Goal: Navigation & Orientation: Find specific page/section

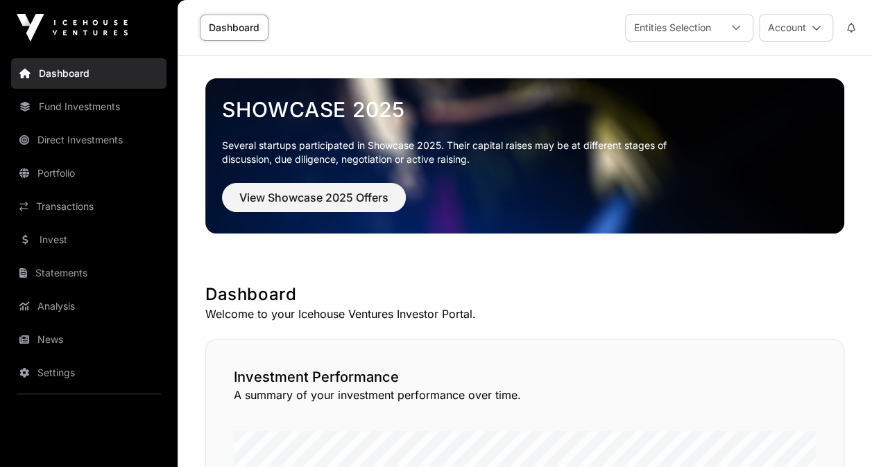
click at [52, 164] on link "Portfolio" at bounding box center [88, 173] width 155 height 31
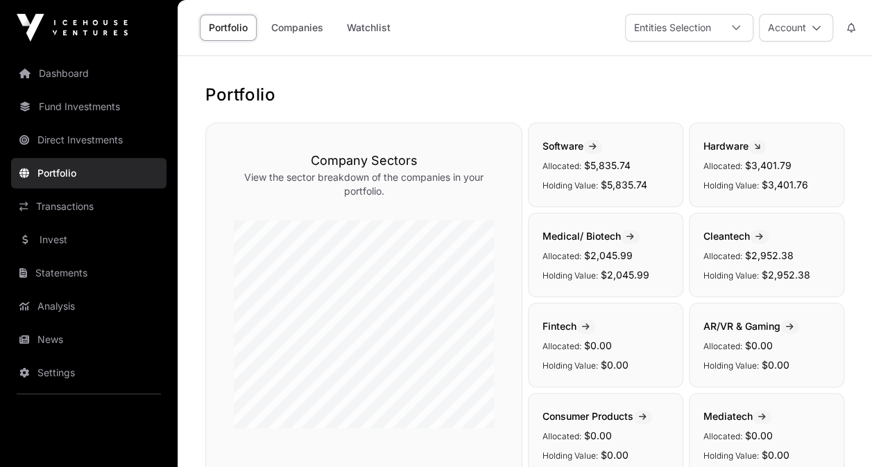
click at [71, 205] on link "Transactions" at bounding box center [88, 206] width 155 height 31
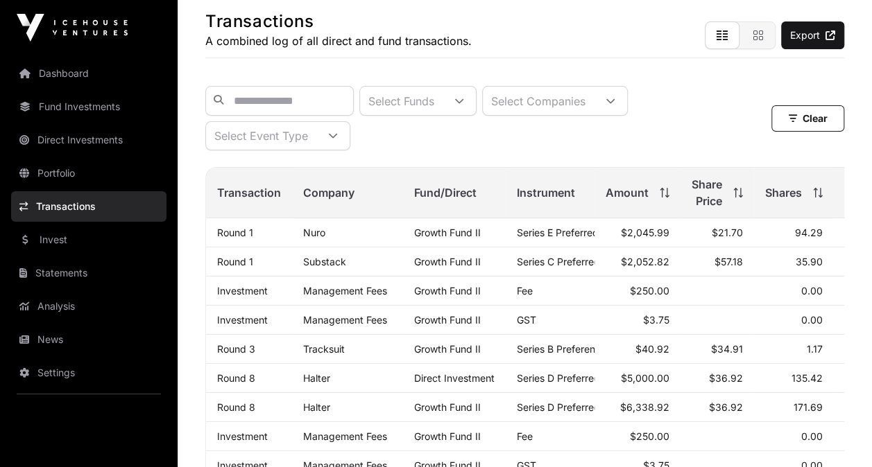
scroll to position [139, 0]
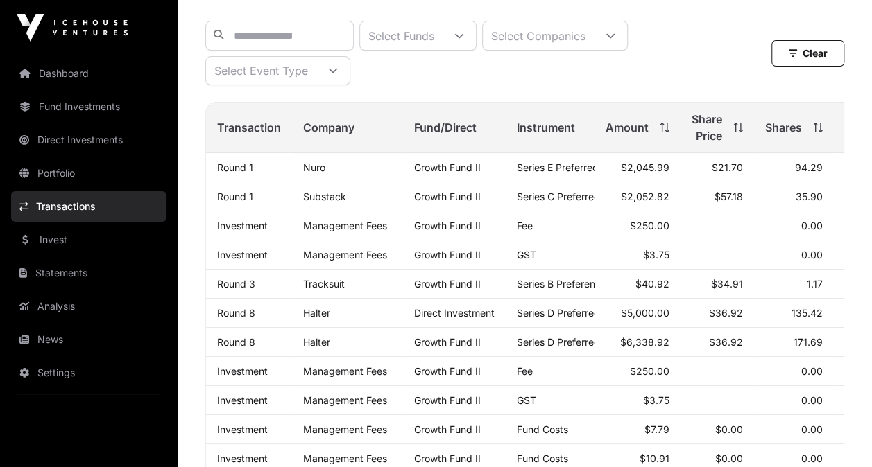
click at [74, 70] on link "Dashboard" at bounding box center [88, 73] width 155 height 31
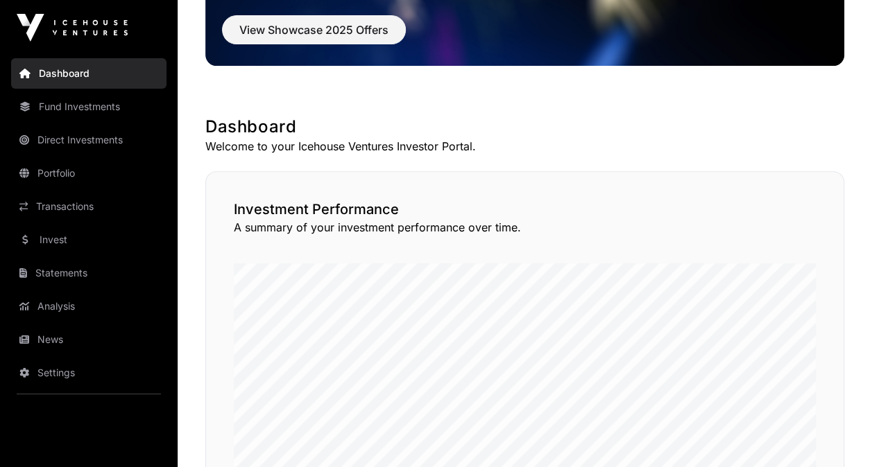
scroll to position [277, 0]
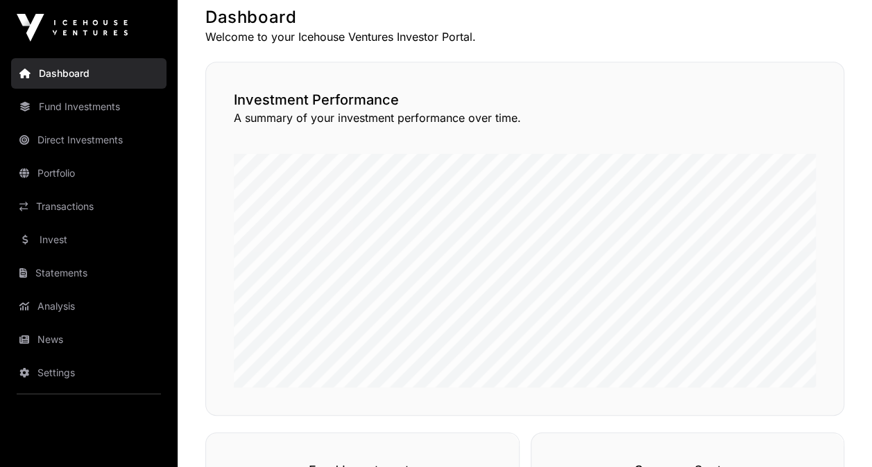
click at [82, 103] on link "Fund Investments" at bounding box center [88, 107] width 155 height 31
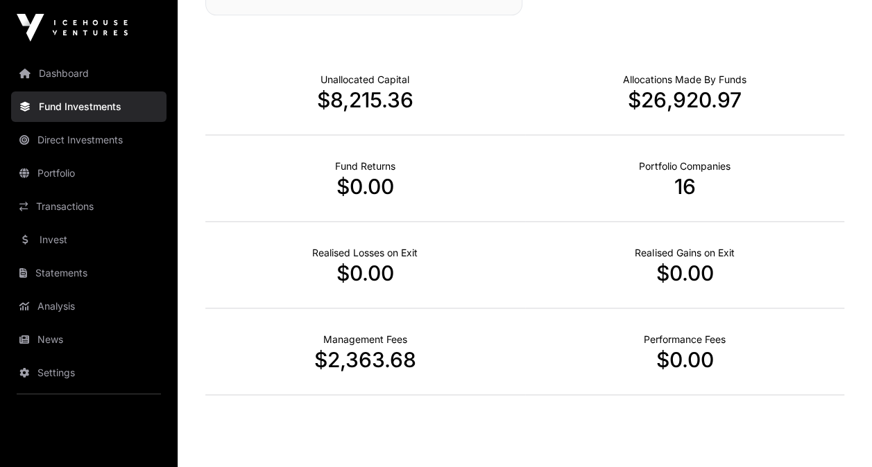
scroll to position [892, 0]
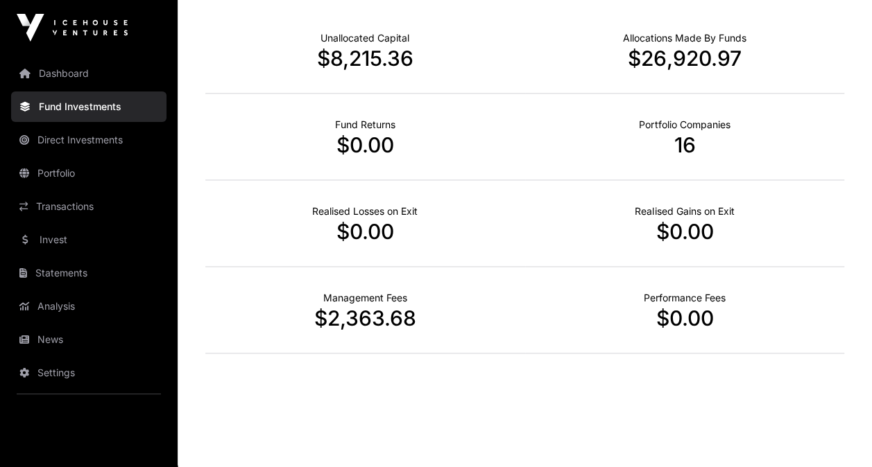
click at [85, 132] on link "Direct Investments" at bounding box center [88, 140] width 155 height 31
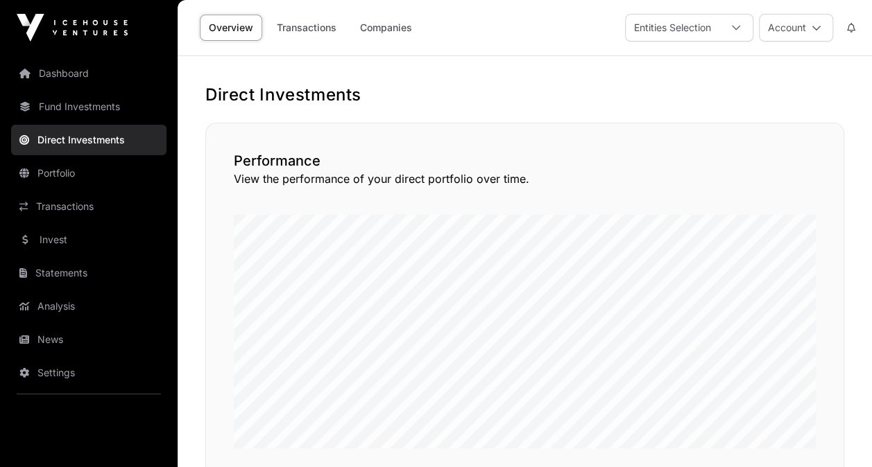
click at [75, 168] on link "Portfolio" at bounding box center [88, 173] width 155 height 31
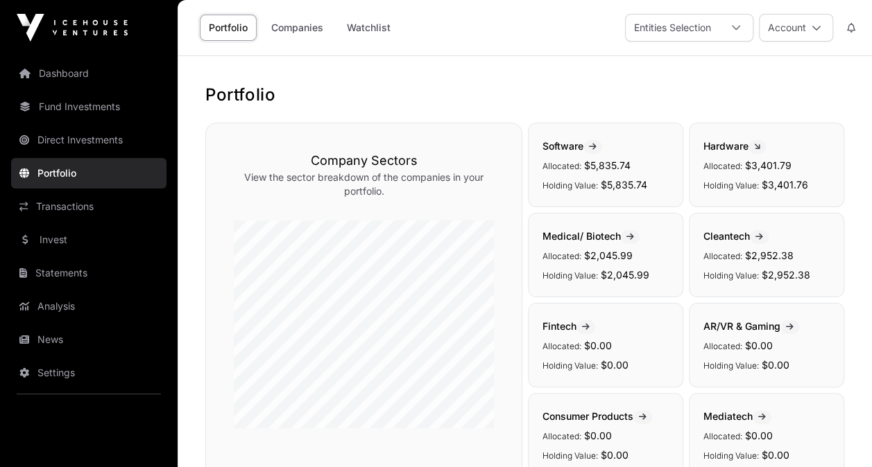
click at [713, 33] on div "Entities Selection" at bounding box center [673, 28] width 94 height 26
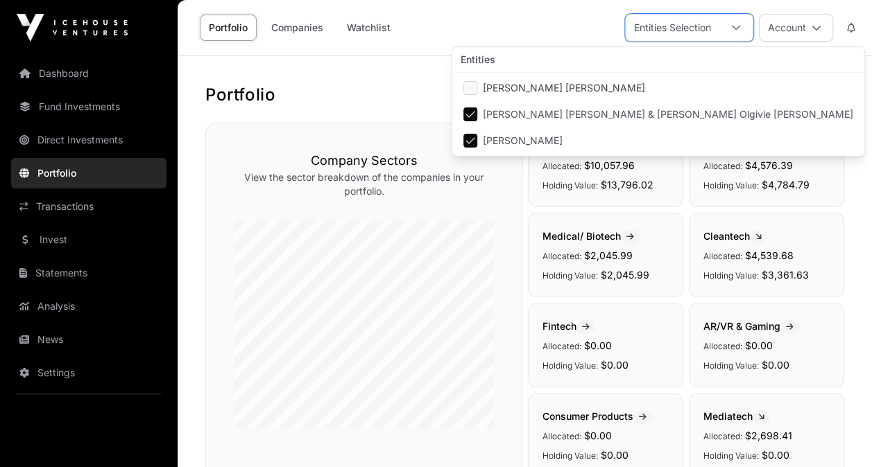
click at [471, 131] on li "[PERSON_NAME]" at bounding box center [658, 140] width 406 height 25
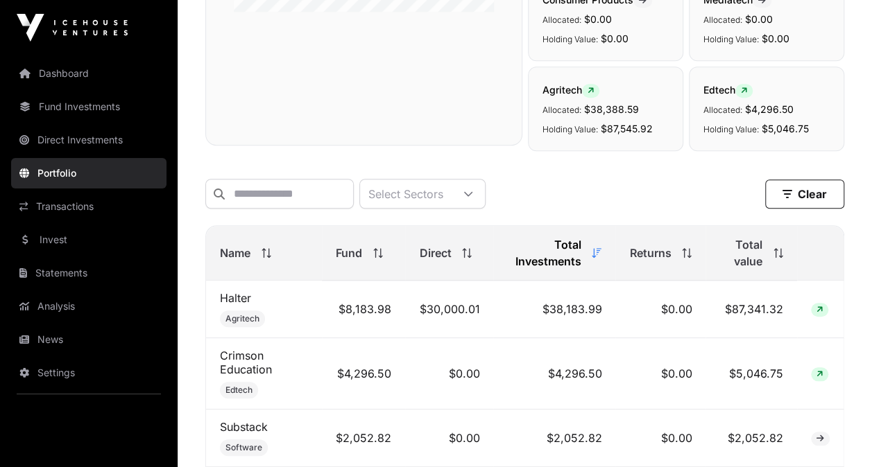
scroll to position [485, 0]
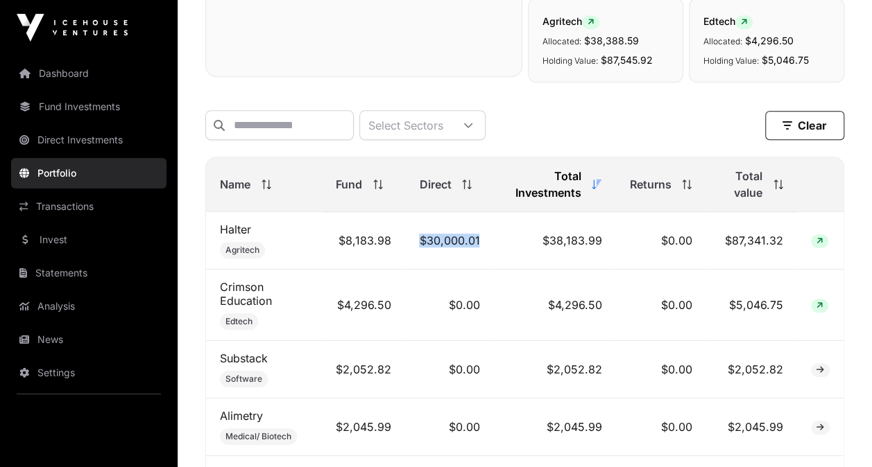
drag, startPoint x: 478, startPoint y: 248, endPoint x: 413, endPoint y: 249, distance: 65.9
click at [413, 249] on td "$30,000.01" at bounding box center [449, 241] width 88 height 58
click at [115, 135] on link "Direct Investments" at bounding box center [88, 140] width 155 height 31
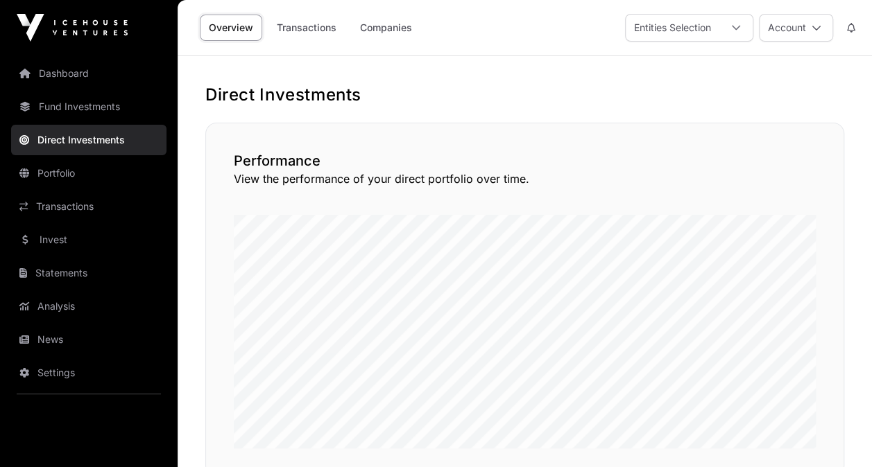
click at [720, 27] on div at bounding box center [735, 28] width 33 height 26
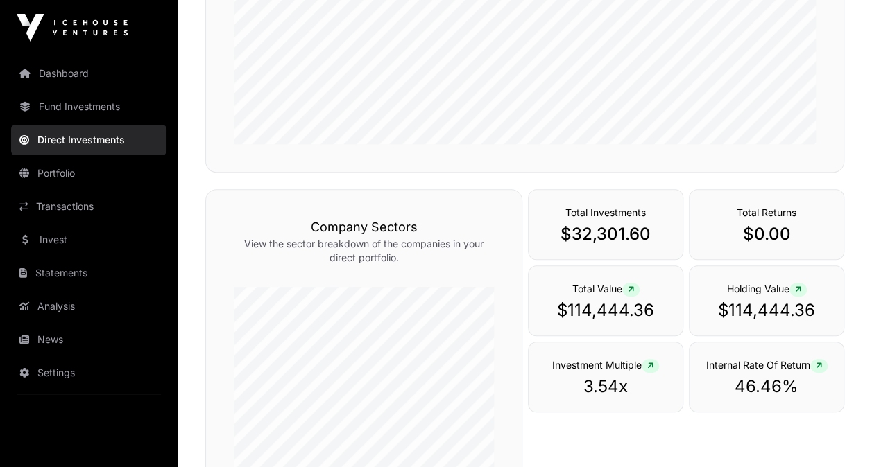
scroll to position [273, 0]
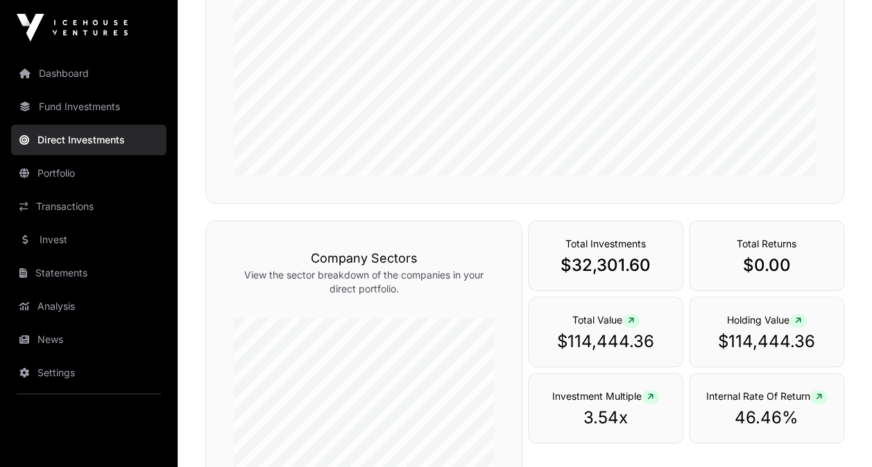
click at [100, 269] on link "Statements" at bounding box center [88, 273] width 155 height 31
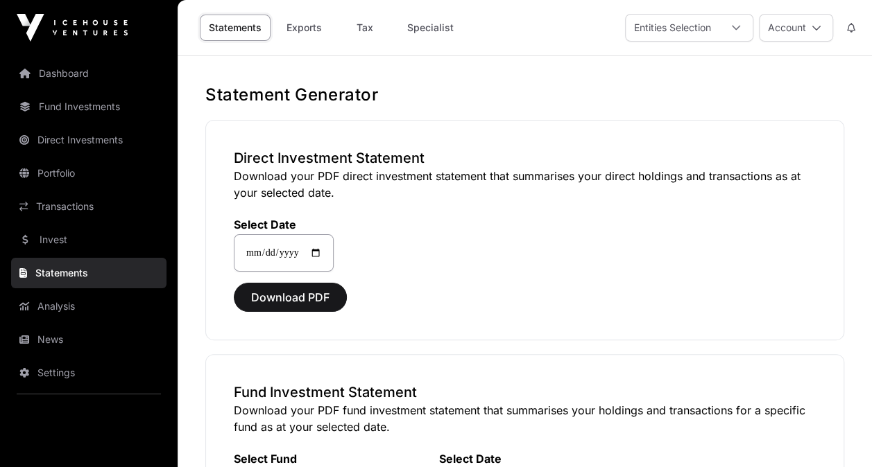
click at [88, 104] on link "Fund Investments" at bounding box center [88, 107] width 155 height 31
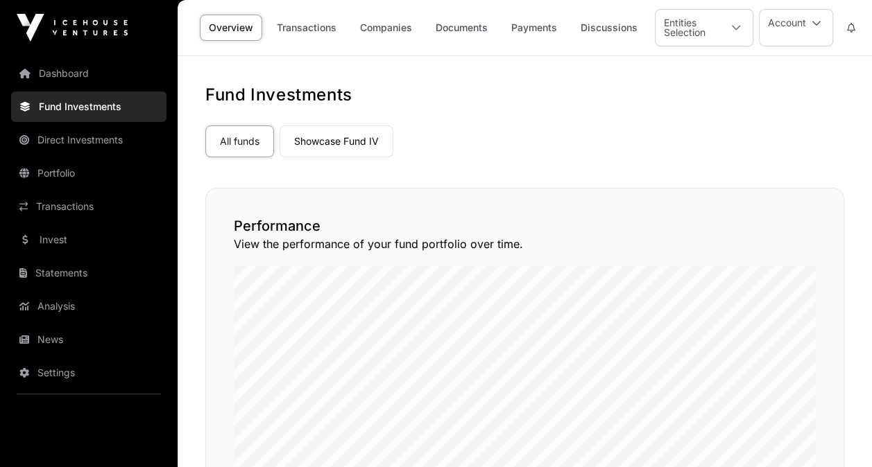
click at [101, 323] on nav "Dashboard Fund Investments Direct Investments Portfolio Transactions Invest Sta…" at bounding box center [89, 255] width 178 height 401
click at [92, 344] on link "News" at bounding box center [88, 340] width 155 height 31
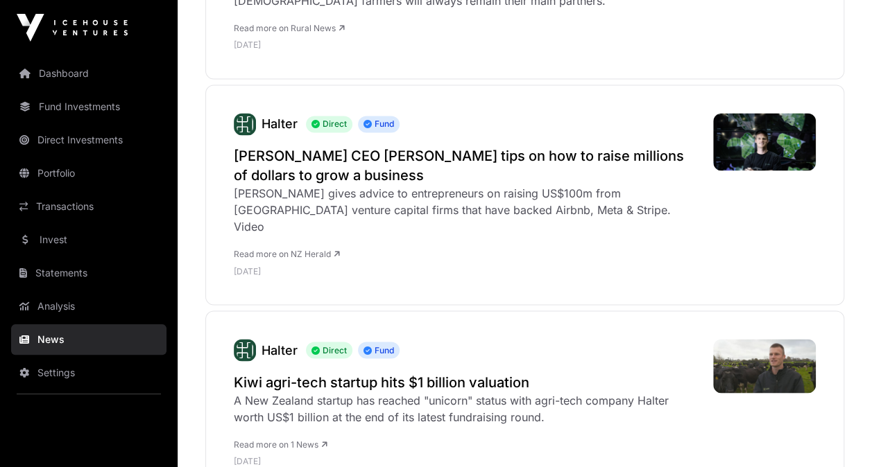
scroll to position [1110, 0]
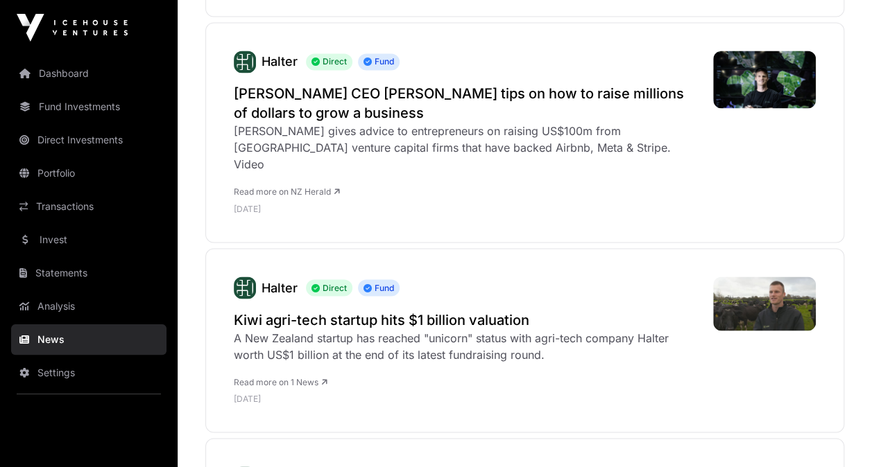
click at [415, 310] on h2 "Kiwi agri-tech startup hits $1 billion valuation" at bounding box center [466, 319] width 465 height 19
click at [340, 84] on h2 "[PERSON_NAME] CEO [PERSON_NAME] tips on how to raise millions of dollars to gro…" at bounding box center [466, 103] width 465 height 39
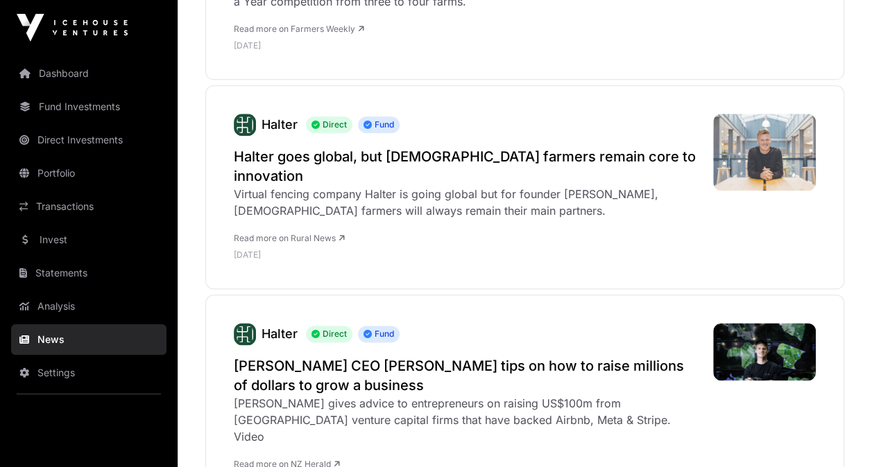
scroll to position [832, 0]
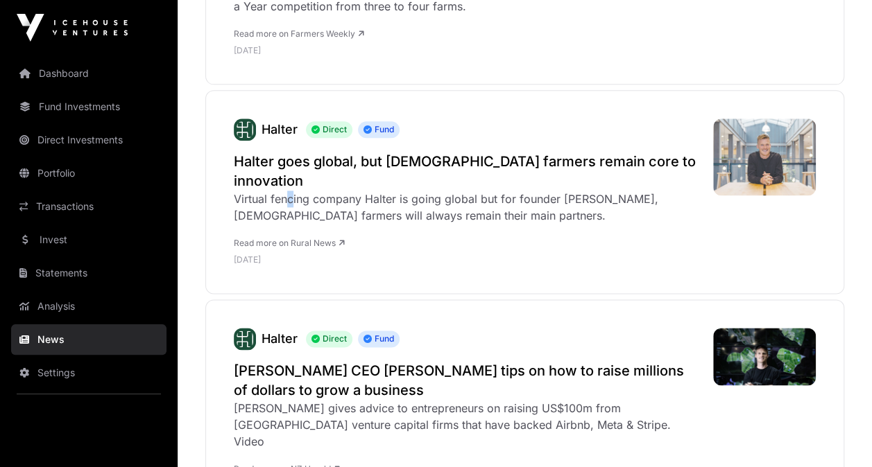
click at [290, 191] on div "Virtual fencing company Halter is going global but for founder [PERSON_NAME], […" at bounding box center [466, 207] width 465 height 33
drag, startPoint x: 290, startPoint y: 171, endPoint x: 352, endPoint y: 165, distance: 62.0
click at [352, 165] on h2 "Halter goes global, but [DEMOGRAPHIC_DATA] farmers remain core to innovation" at bounding box center [466, 171] width 465 height 39
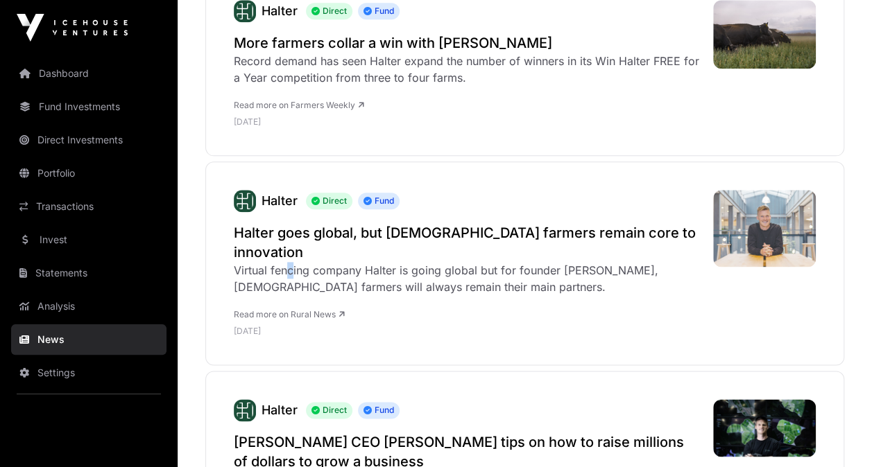
scroll to position [624, 0]
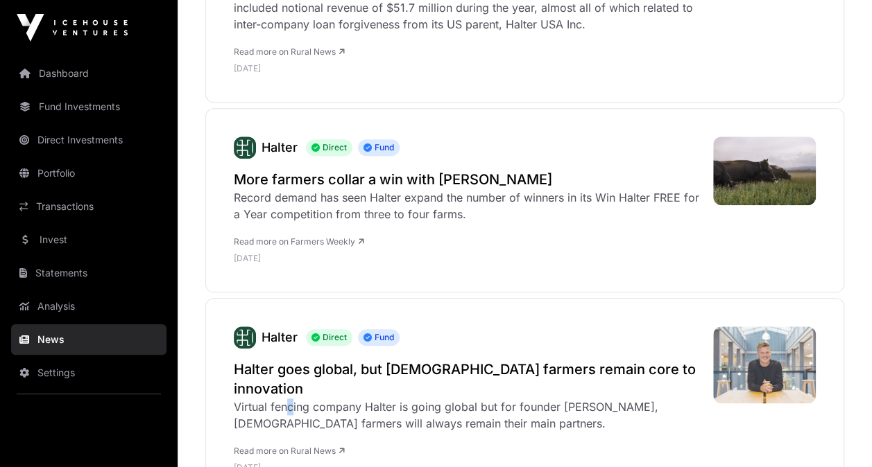
click at [312, 186] on h2 "More farmers collar a win with [PERSON_NAME]" at bounding box center [466, 179] width 465 height 19
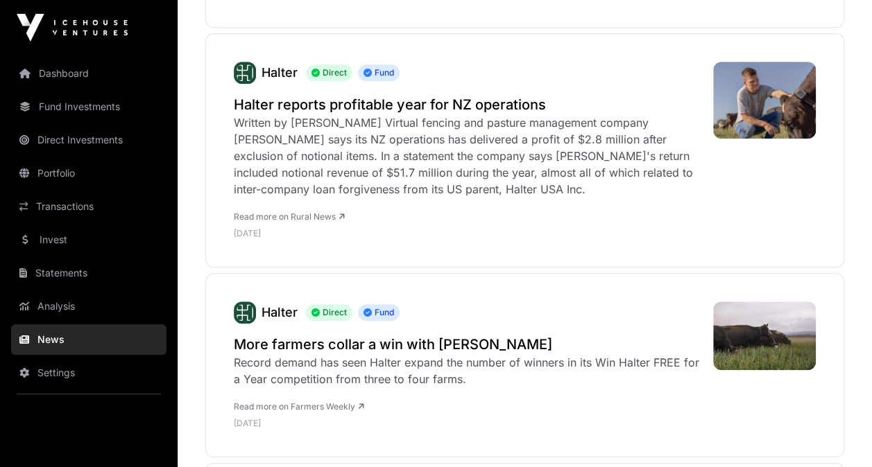
scroll to position [347, 0]
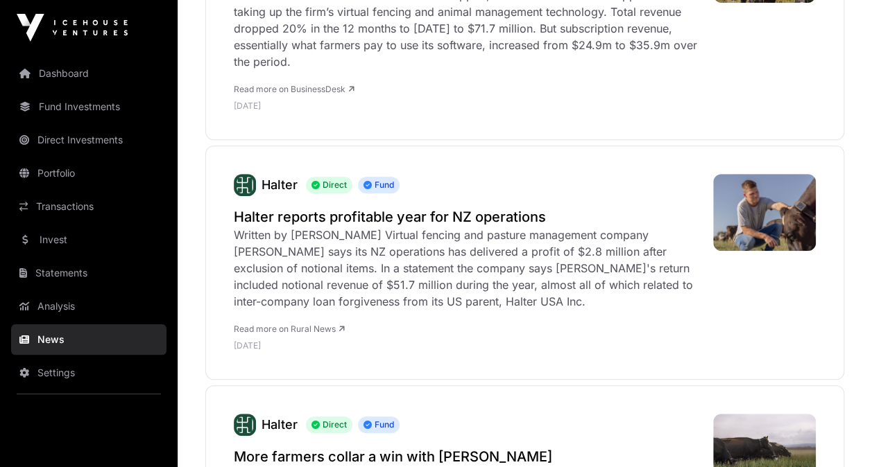
click at [316, 217] on h2 "Halter reports profitable year for NZ operations" at bounding box center [466, 216] width 465 height 19
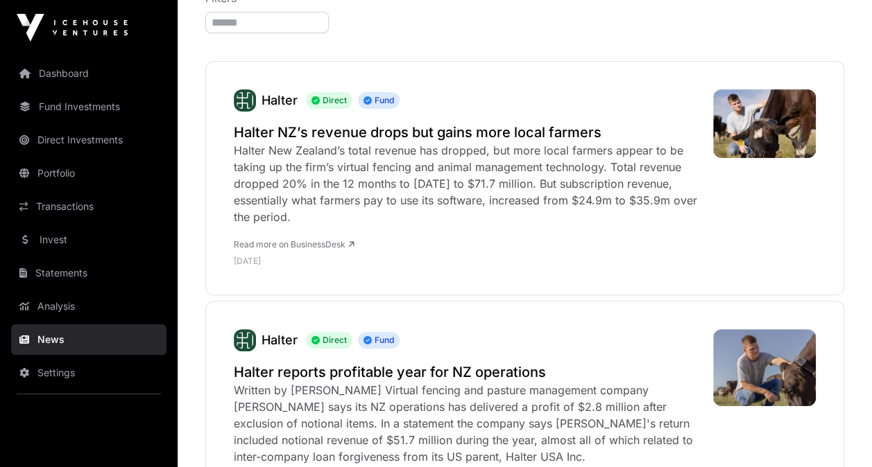
scroll to position [139, 0]
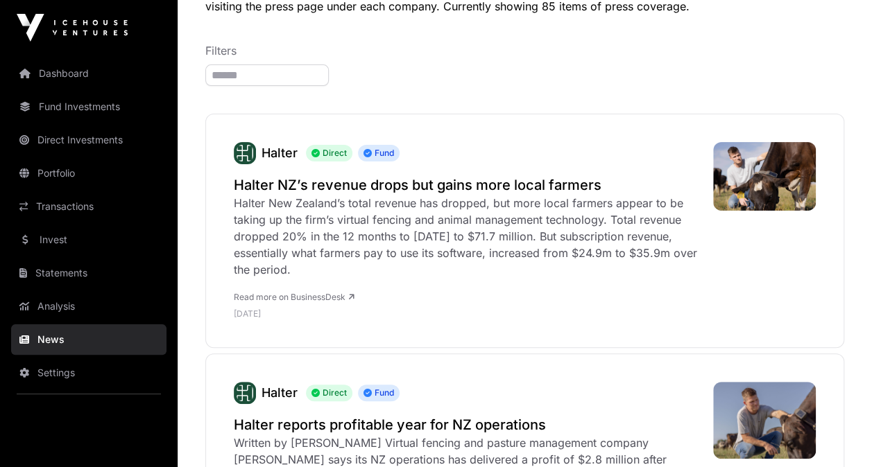
click at [338, 183] on h2 "Halter NZ’s revenue drops but gains more local farmers" at bounding box center [466, 184] width 465 height 19
click at [67, 131] on link "Direct Investments" at bounding box center [88, 140] width 155 height 31
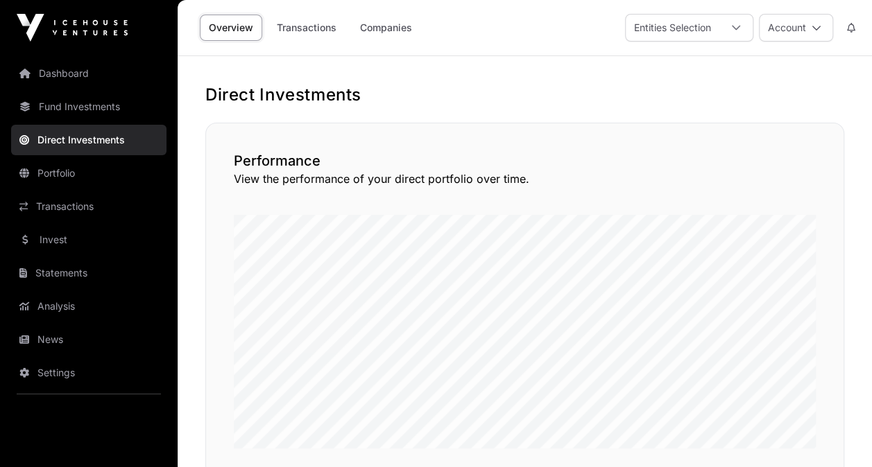
click at [696, 39] on div "Entities Selection" at bounding box center [673, 28] width 94 height 26
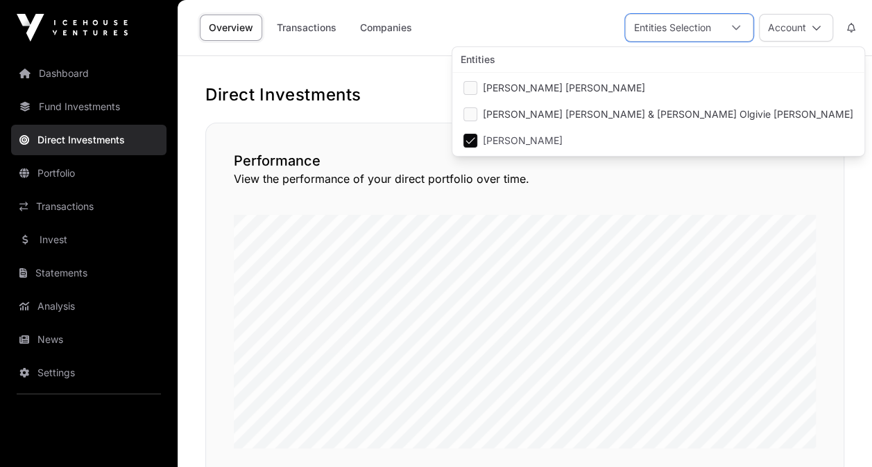
scroll to position [14, 8]
click at [699, 36] on div "Entities Selection" at bounding box center [673, 28] width 94 height 26
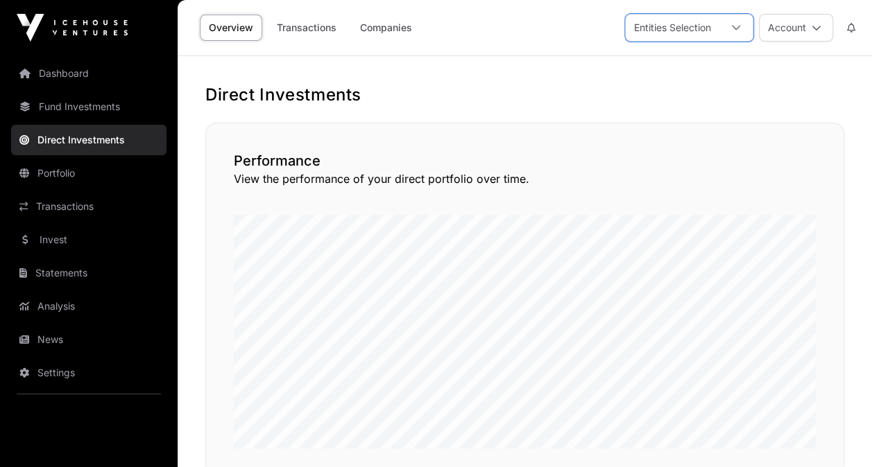
click at [699, 36] on div "Entities Selection" at bounding box center [673, 28] width 94 height 26
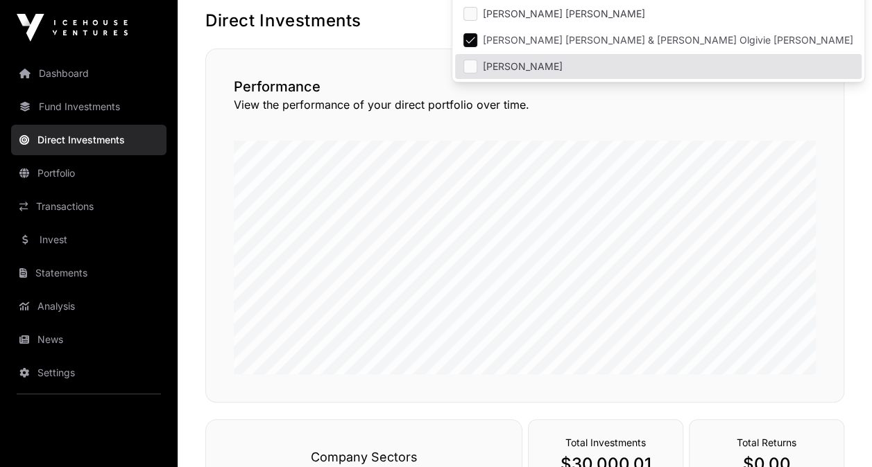
scroll to position [69, 0]
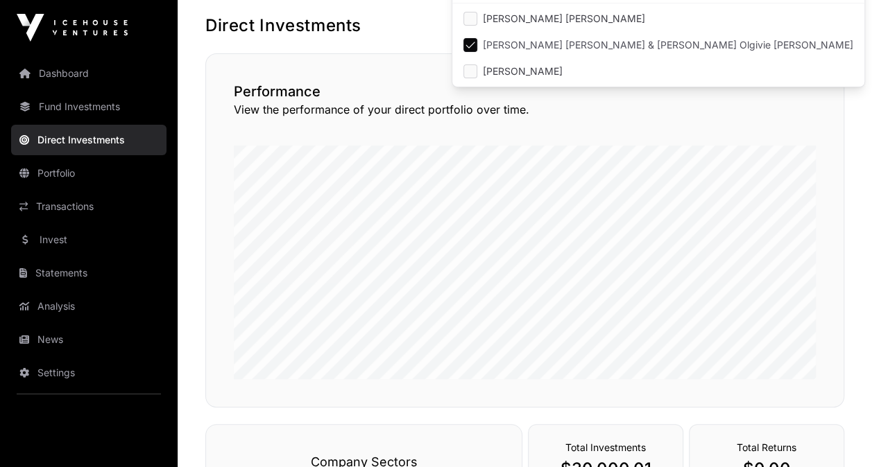
click at [478, 67] on li "[PERSON_NAME]" at bounding box center [658, 71] width 406 height 25
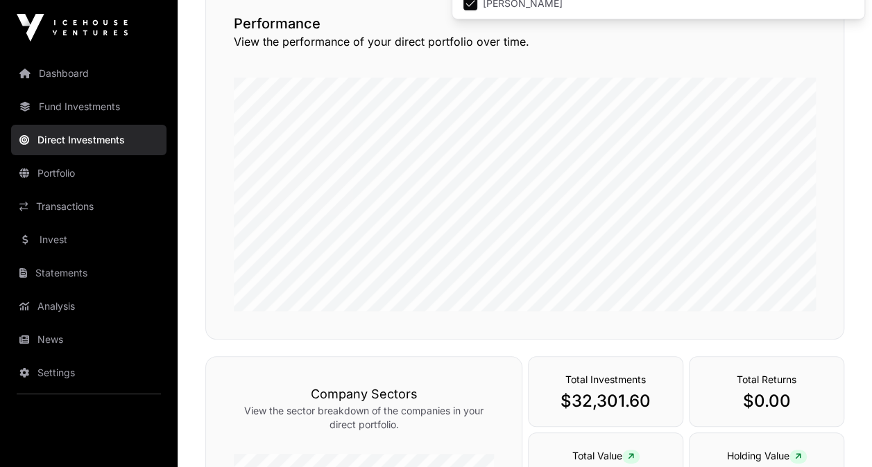
scroll to position [0, 0]
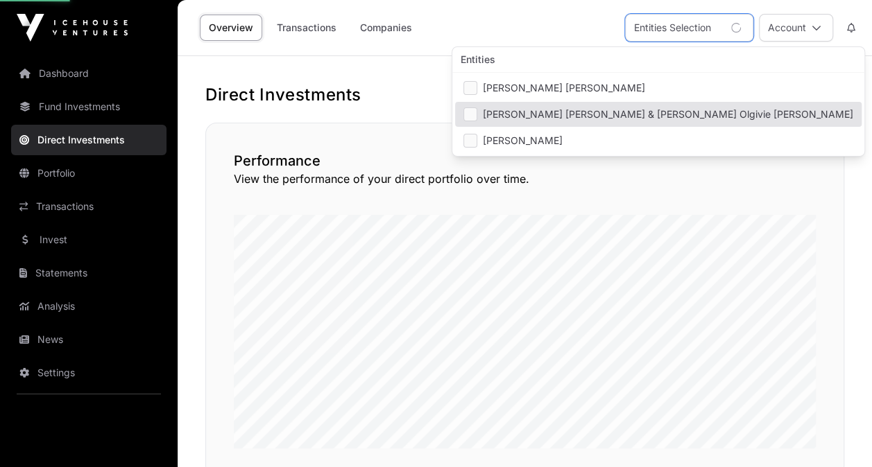
click at [477, 110] on li "[PERSON_NAME] [PERSON_NAME] & [PERSON_NAME] Olgivie [PERSON_NAME]" at bounding box center [658, 114] width 406 height 25
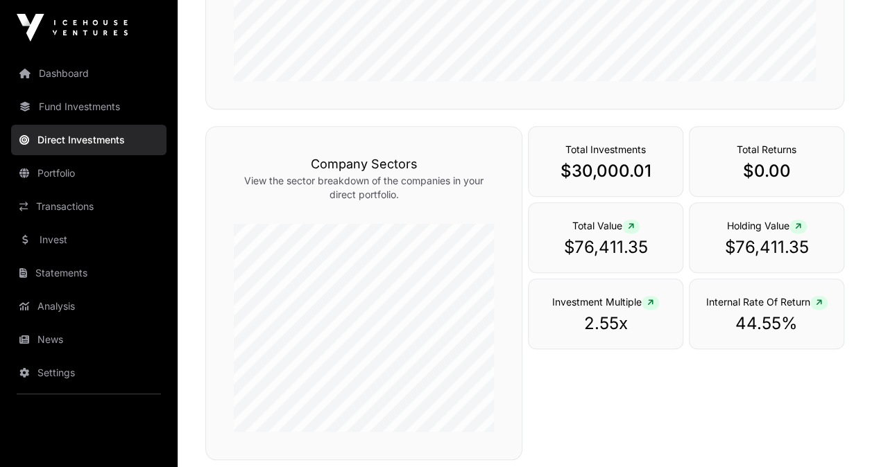
scroll to position [347, 0]
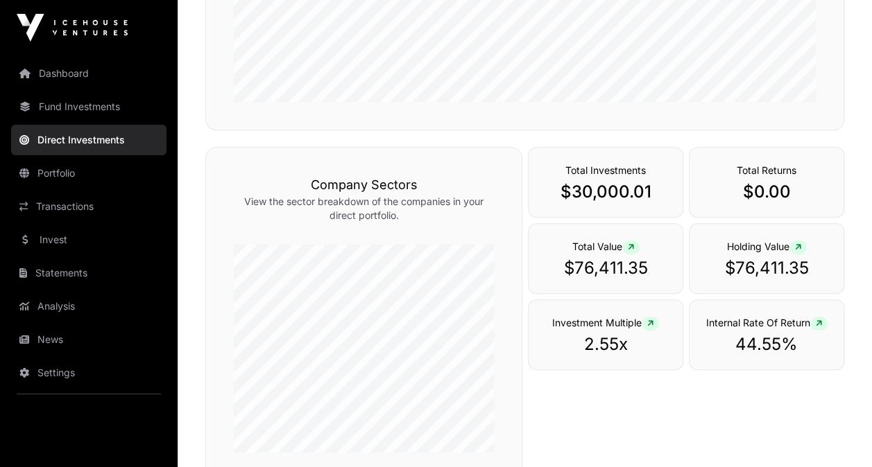
click at [98, 114] on link "Fund Investments" at bounding box center [88, 107] width 155 height 31
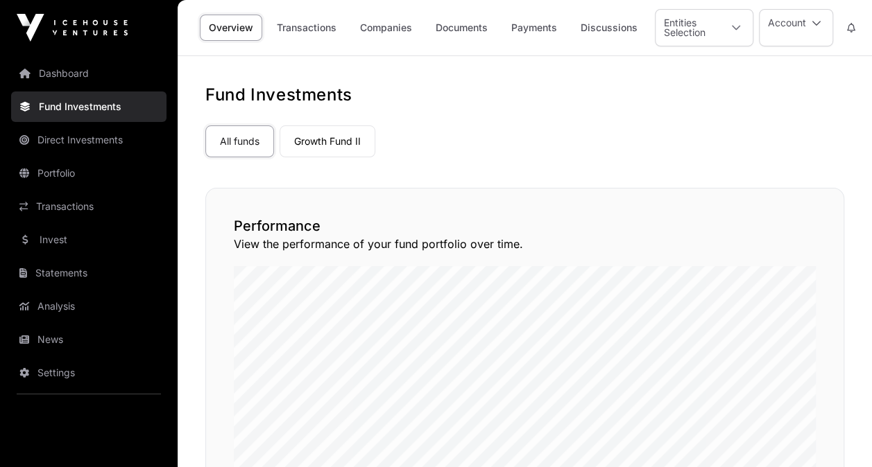
click at [69, 58] on link "Dashboard" at bounding box center [88, 73] width 155 height 31
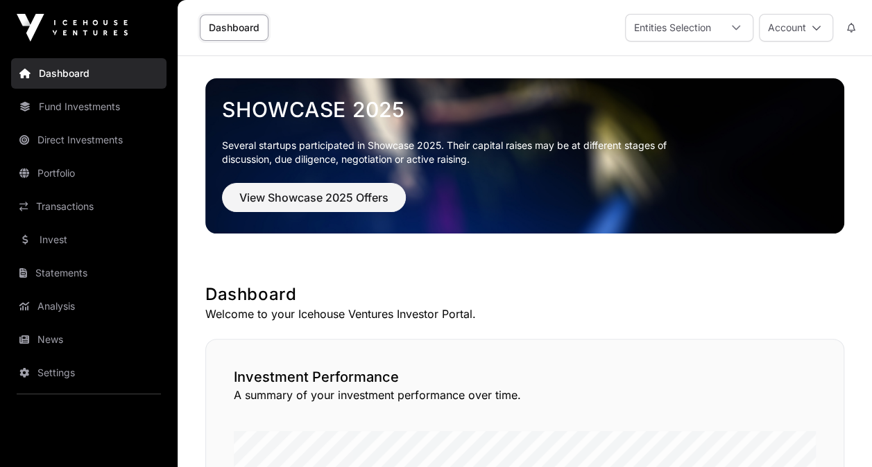
click at [746, 26] on div at bounding box center [735, 28] width 33 height 26
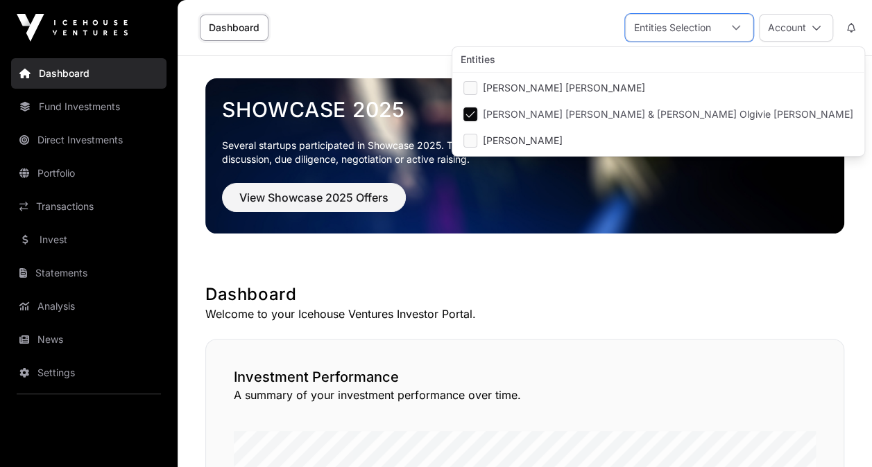
scroll to position [14, 8]
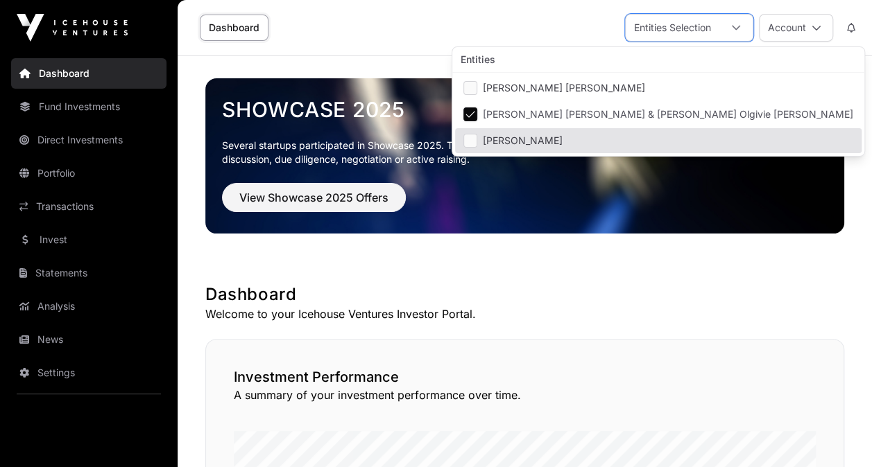
click at [477, 140] on li "[PERSON_NAME]" at bounding box center [658, 140] width 406 height 25
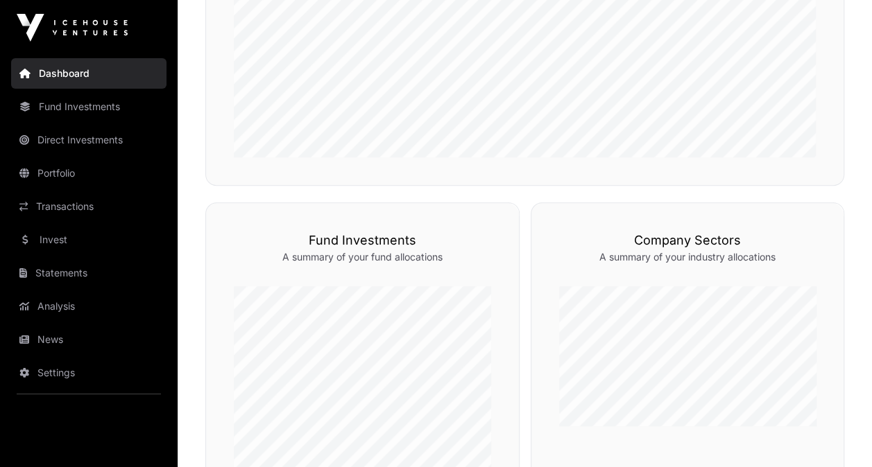
scroll to position [470, 0]
